Goal: Find specific page/section: Find specific page/section

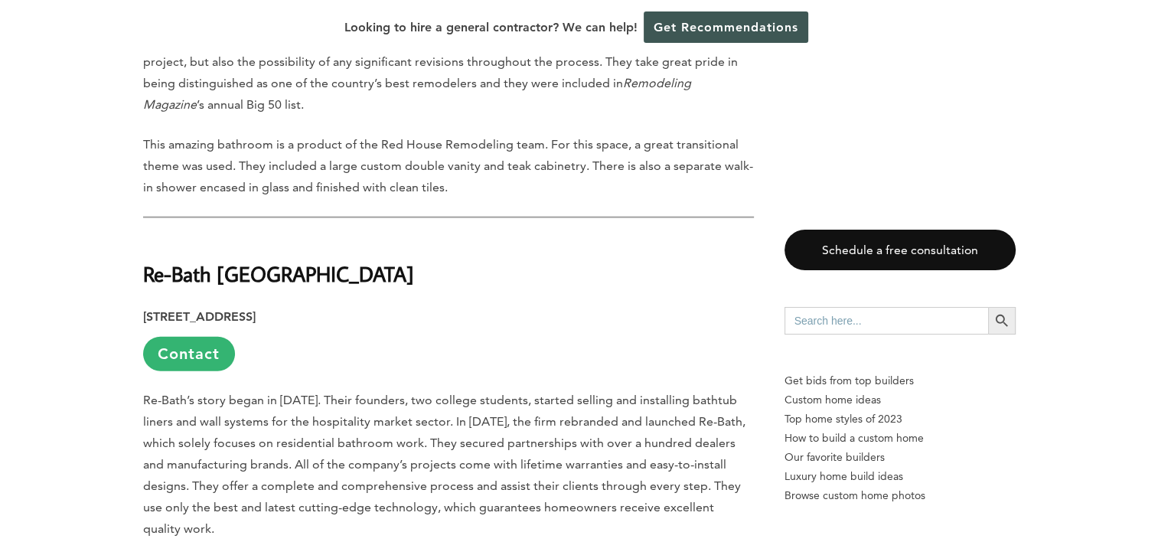
scroll to position [3597, 0]
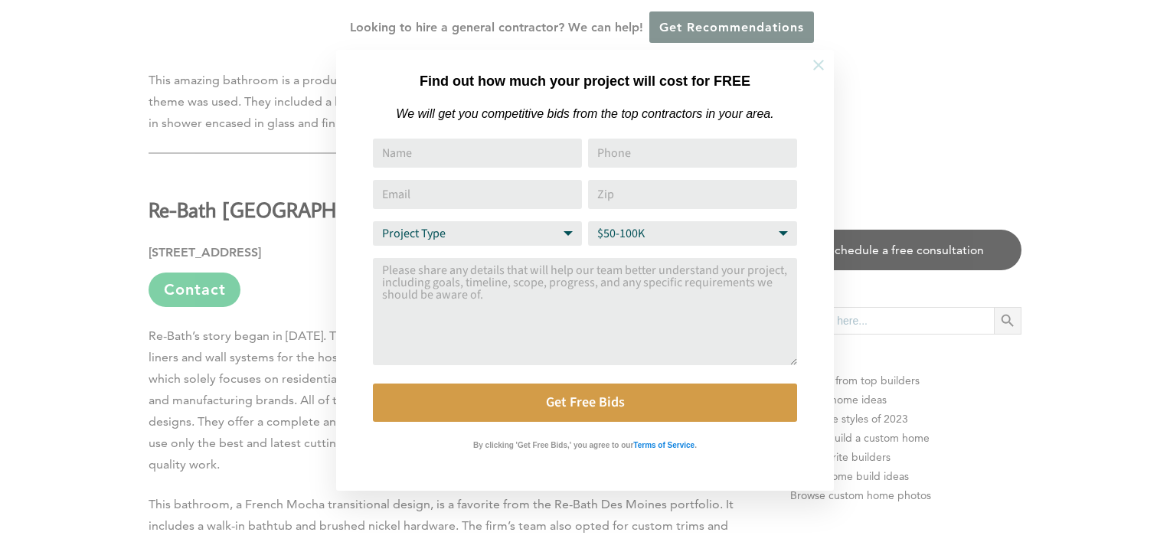
click at [811, 69] on icon at bounding box center [818, 65] width 17 height 17
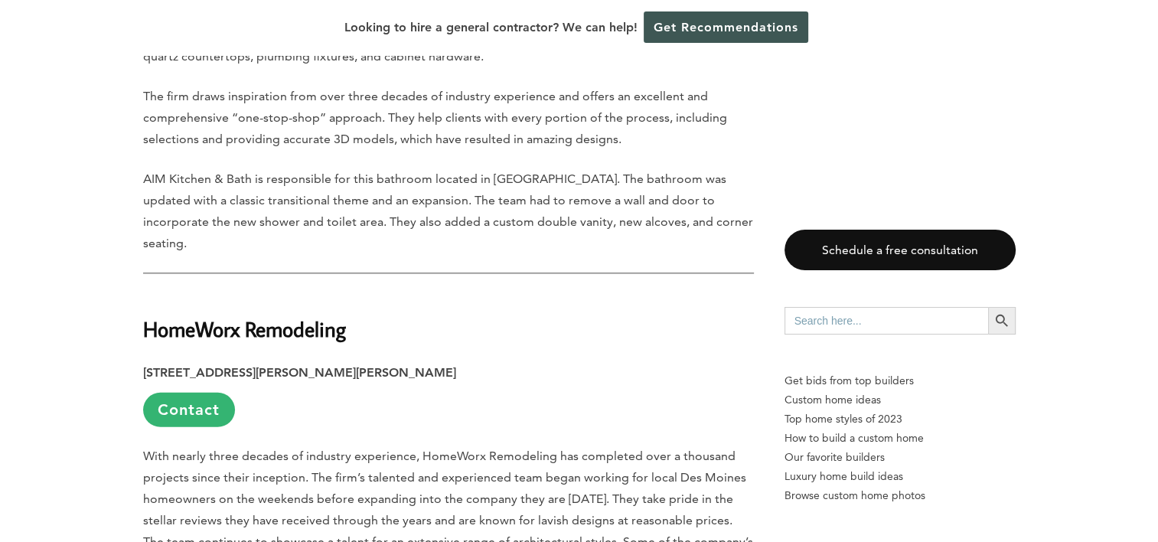
scroll to position [4439, 0]
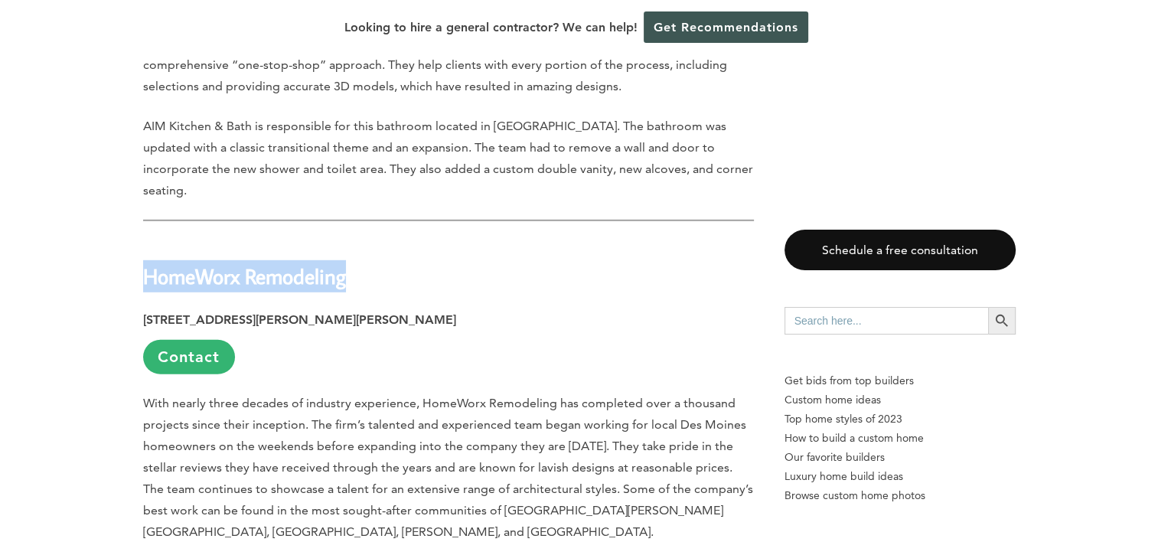
drag, startPoint x: 141, startPoint y: 191, endPoint x: 364, endPoint y: 193, distance: 222.7
click at [364, 193] on div "Last updated on [DATE] 11:52 am Bathrooms are one of the most active parts of a…" at bounding box center [580, 61] width 922 height 7406
copy strong "HomeWorx Remodeling"
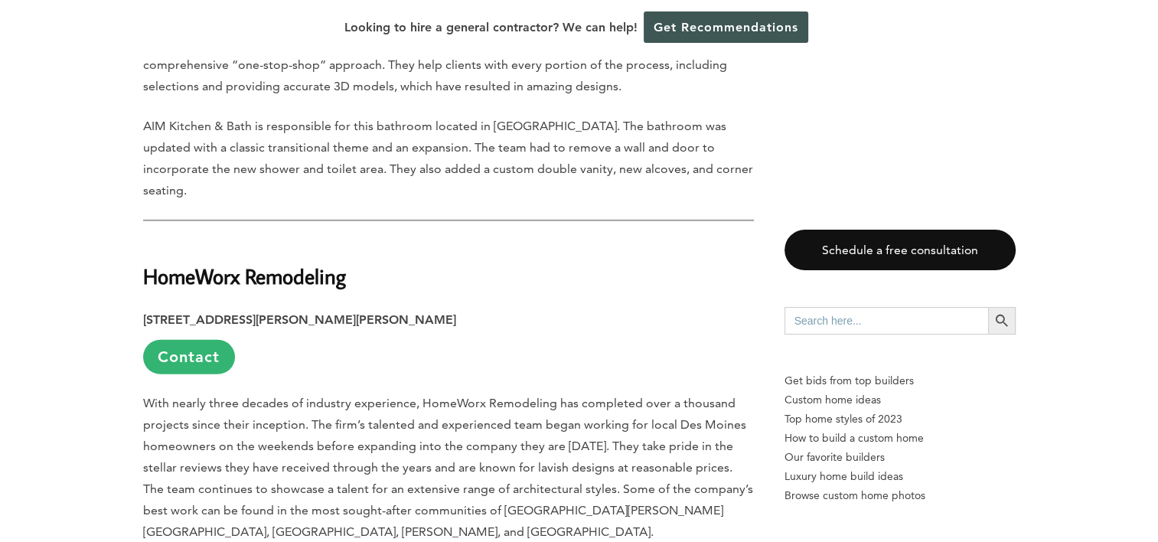
click at [463, 397] on p "With nearly three decades of industry experience, HomeWorx Remodeling has compl…" at bounding box center [448, 468] width 611 height 150
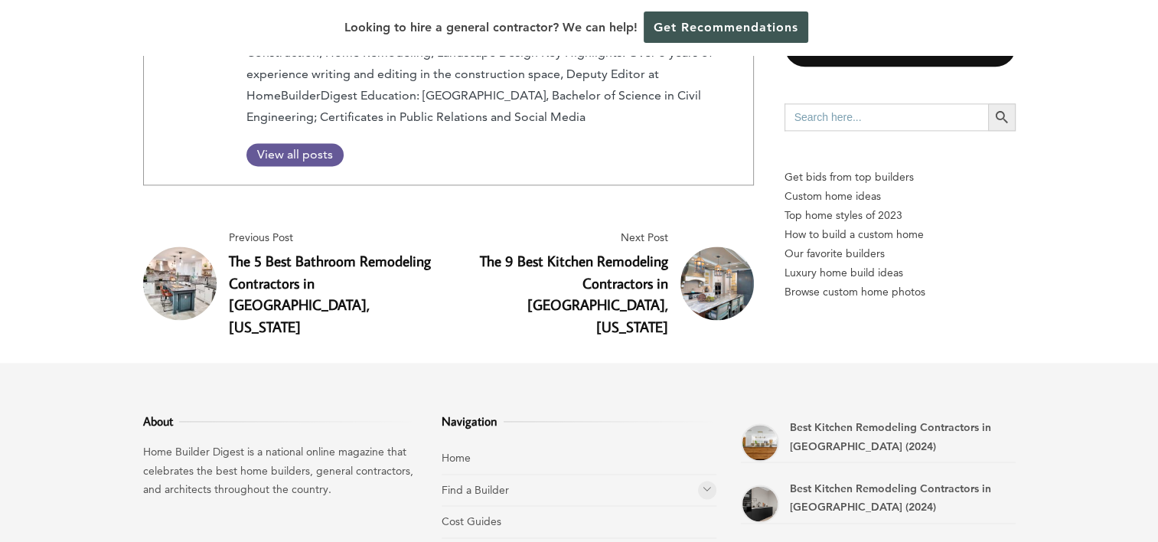
scroll to position [7935, 0]
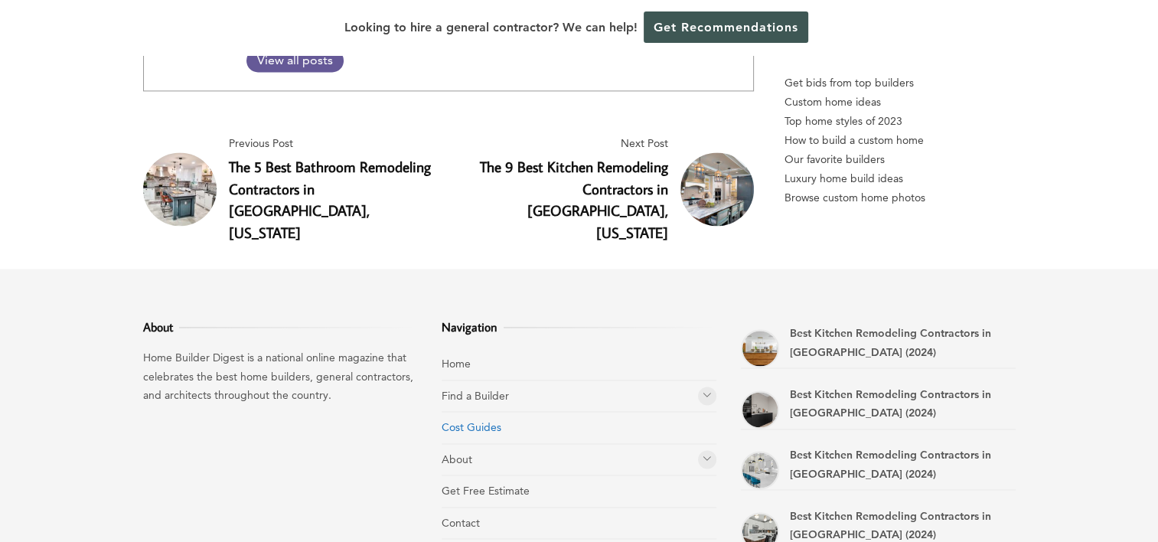
click at [484, 420] on link "Cost Guides" at bounding box center [472, 427] width 60 height 14
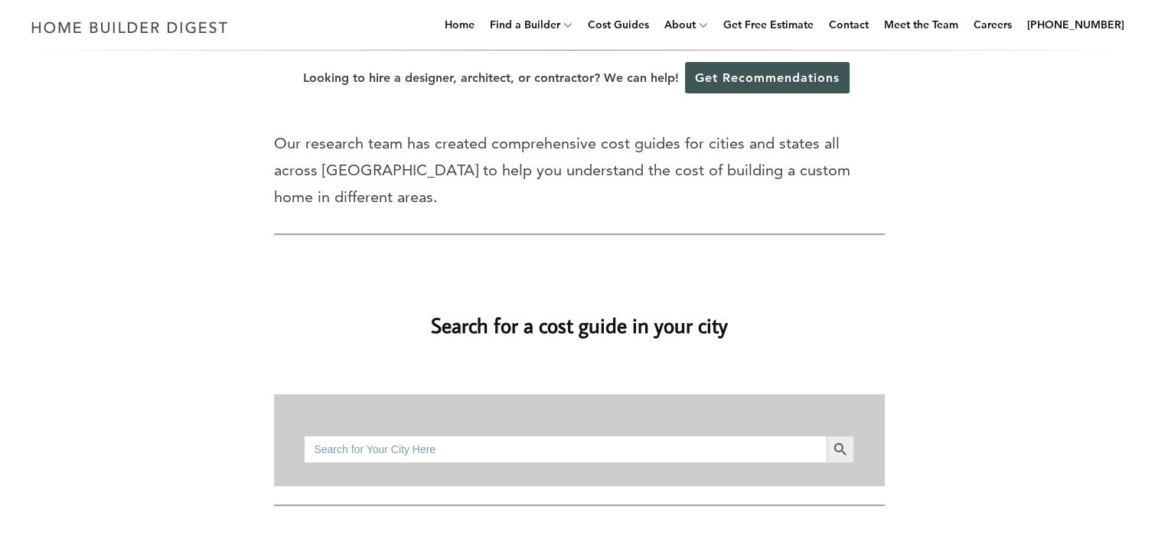
click at [597, 436] on input "Search for:" at bounding box center [565, 450] width 522 height 28
type input "waukee"
click at [804, 24] on link "Get Free Estimate" at bounding box center [768, 24] width 103 height 49
